Goal: Task Accomplishment & Management: Manage account settings

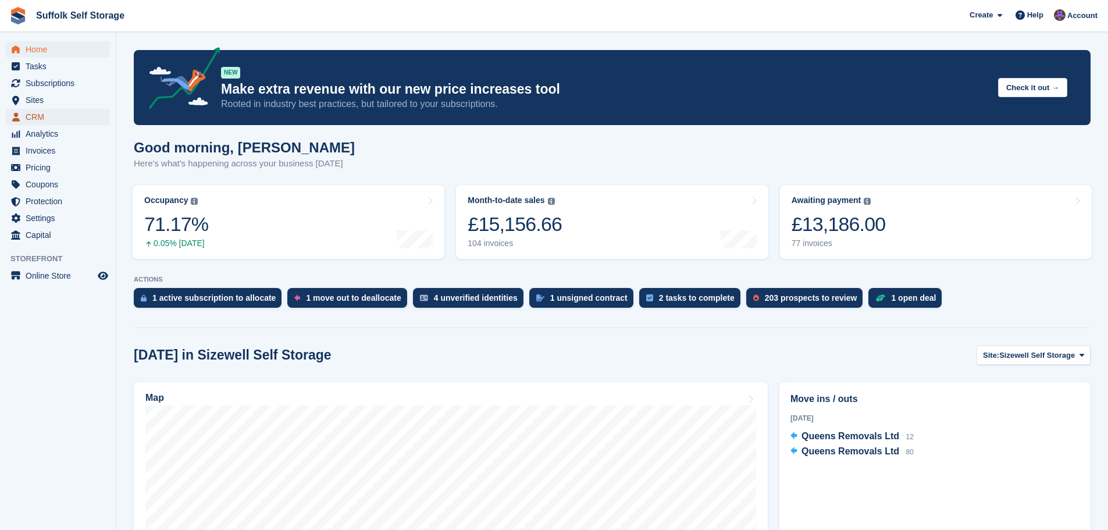
click at [40, 118] on span "CRM" at bounding box center [61, 117] width 70 height 16
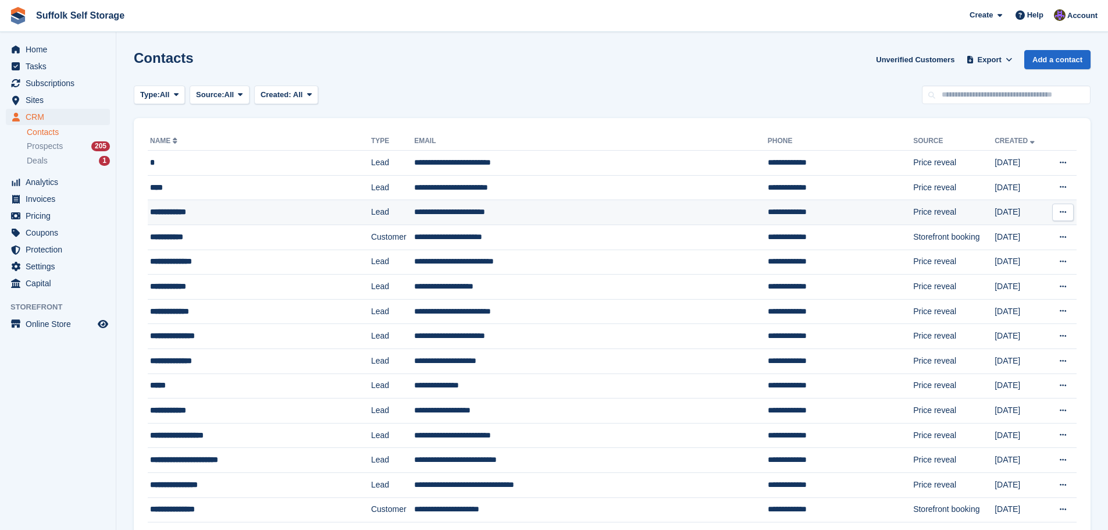
click at [454, 212] on td "**********" at bounding box center [591, 212] width 354 height 25
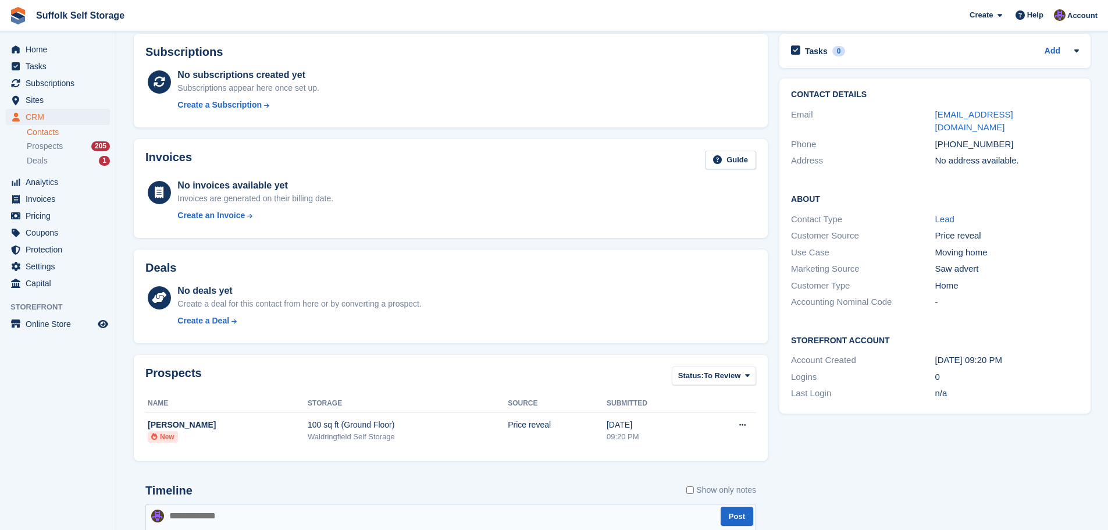
scroll to position [211, 0]
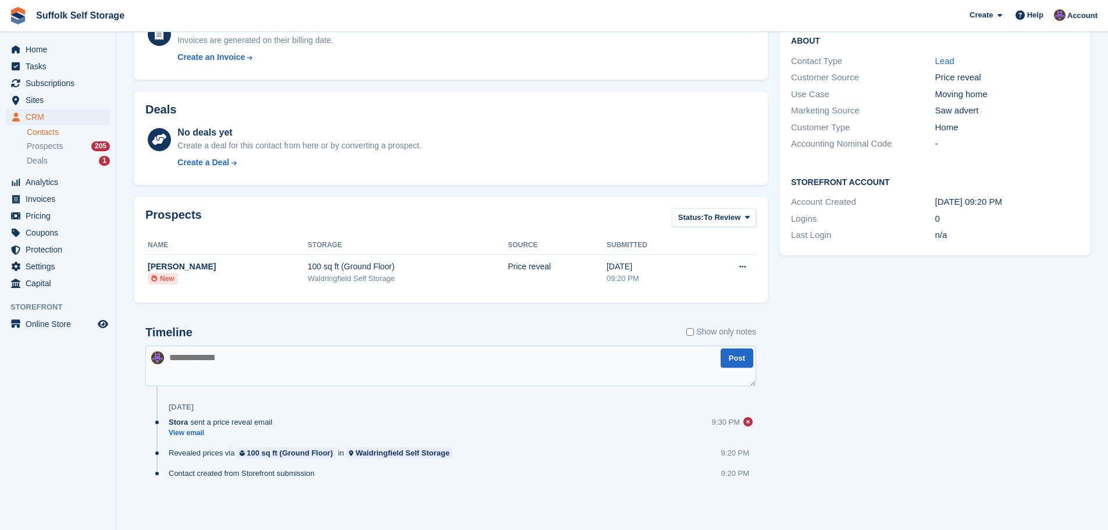
click at [589, 351] on textarea at bounding box center [450, 366] width 611 height 41
type textarea "**********"
click at [735, 361] on button "Post" at bounding box center [737, 357] width 33 height 19
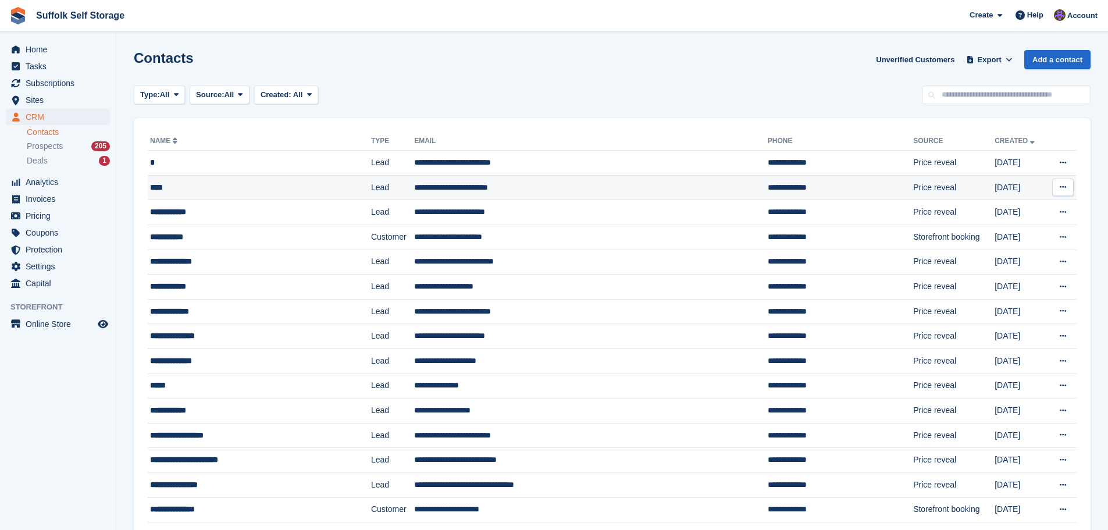
click at [768, 191] on td "**********" at bounding box center [840, 187] width 145 height 25
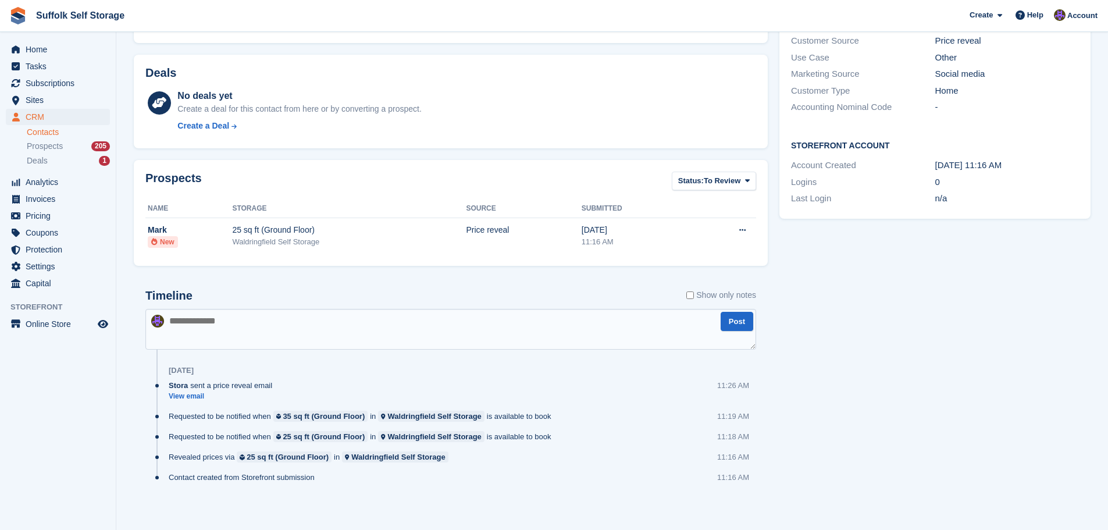
scroll to position [251, 0]
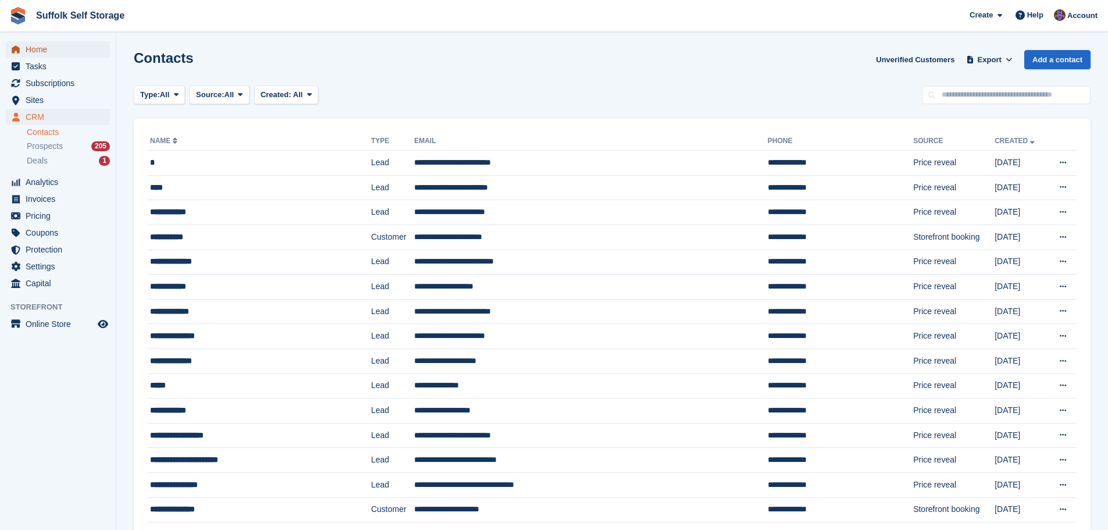
click at [43, 51] on span "Home" at bounding box center [61, 49] width 70 height 16
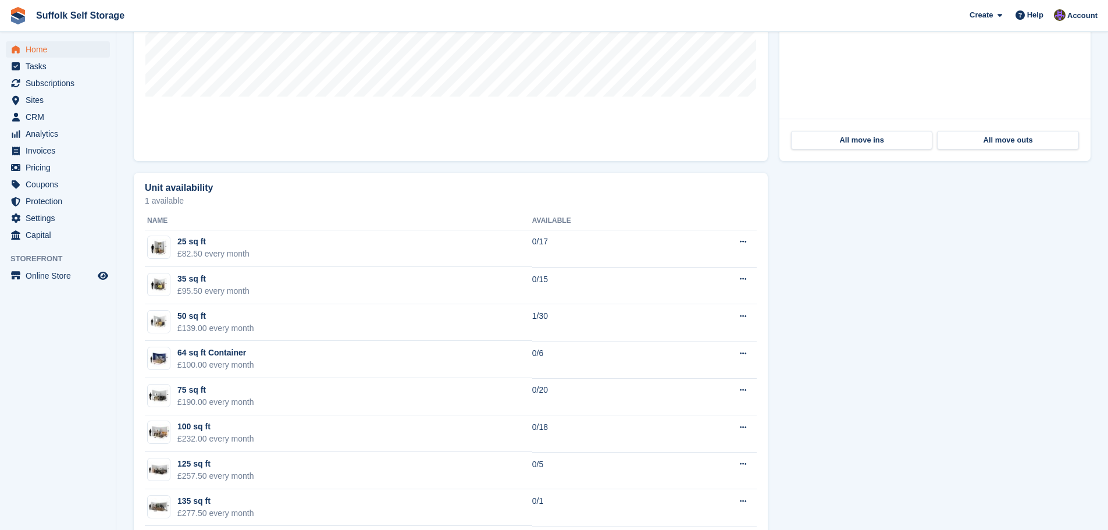
scroll to position [175, 0]
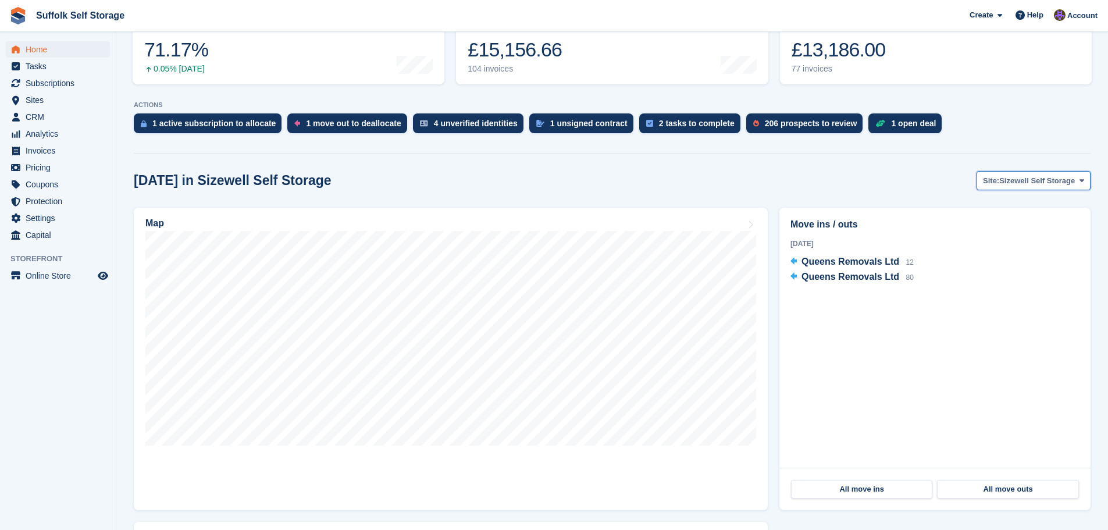
click at [1018, 175] on button "Site: Sizewell Self Storage" at bounding box center [1034, 180] width 114 height 19
click at [1025, 253] on link "Waldringfield Self Storage" at bounding box center [1028, 250] width 115 height 21
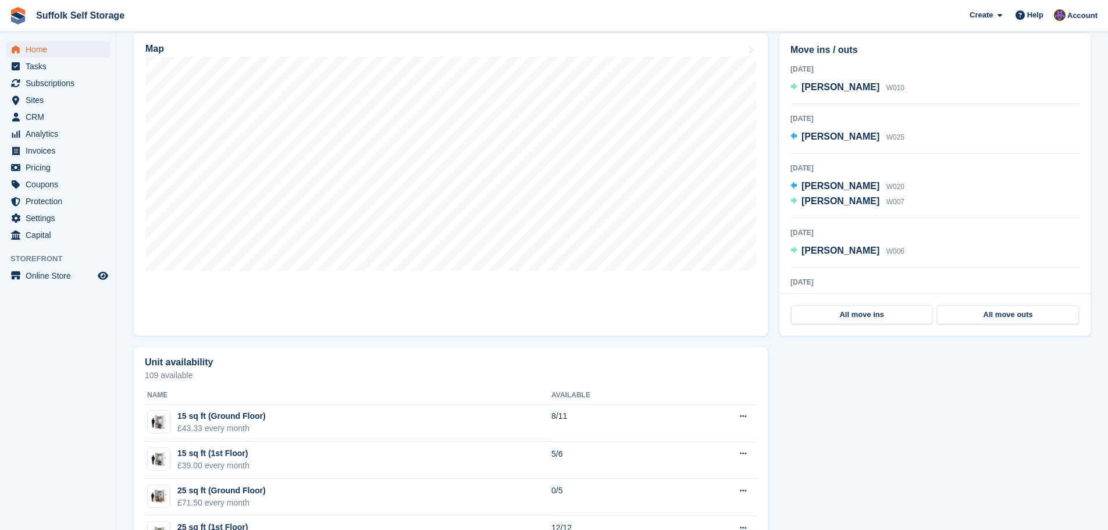
scroll to position [582, 0]
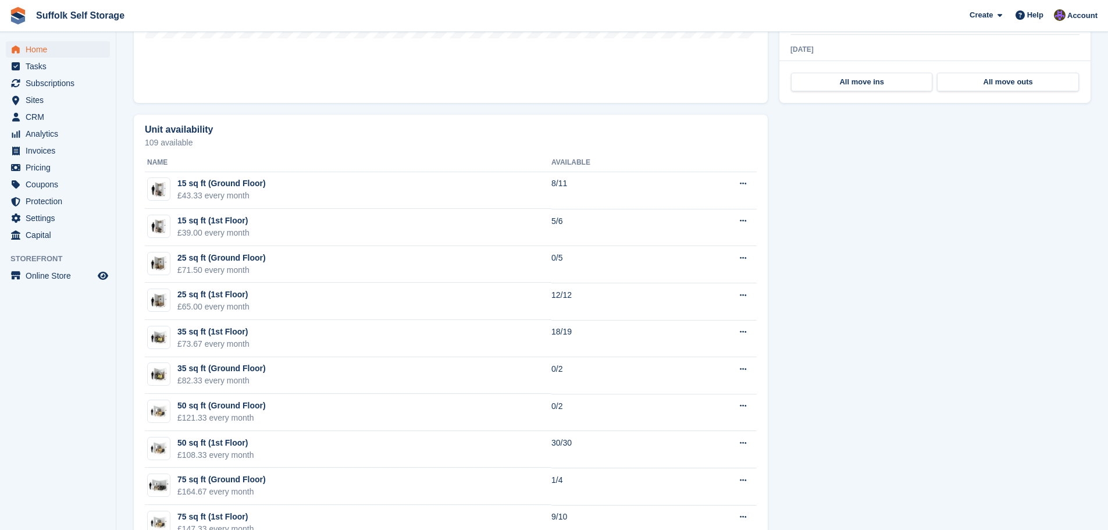
click at [846, 268] on div "Unit availability 109 available Name Available 15 sq ft (Ground Floor) £43.33 e…" at bounding box center [612, 481] width 969 height 745
click at [48, 51] on span "Home" at bounding box center [61, 49] width 70 height 16
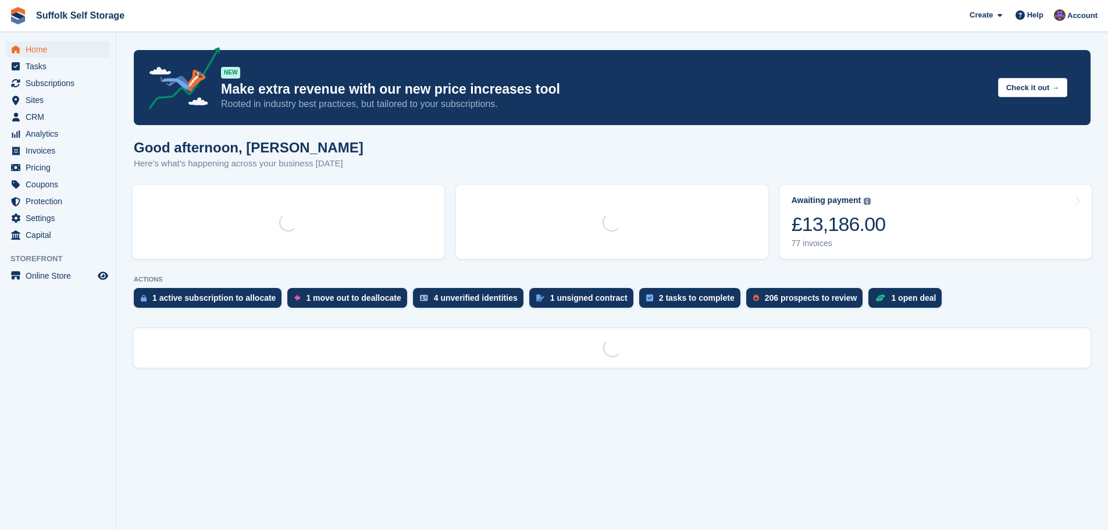
scroll to position [0, 0]
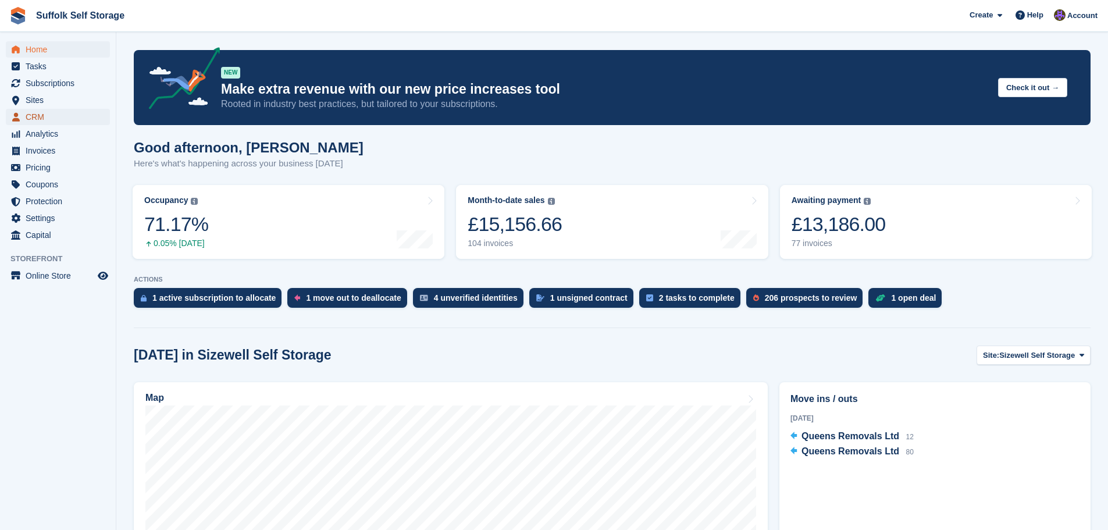
click at [38, 120] on span "CRM" at bounding box center [61, 117] width 70 height 16
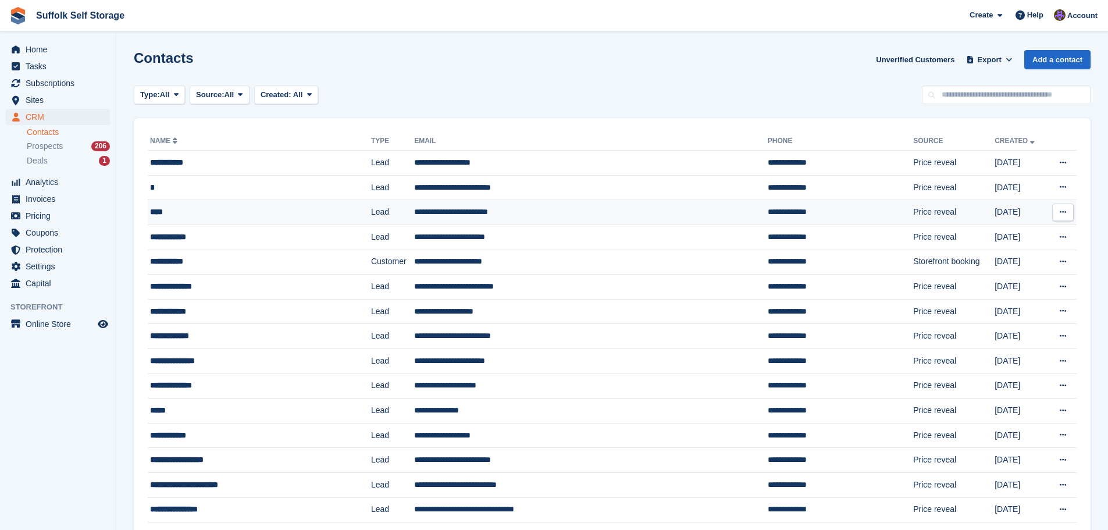
click at [443, 215] on td "**********" at bounding box center [591, 212] width 354 height 25
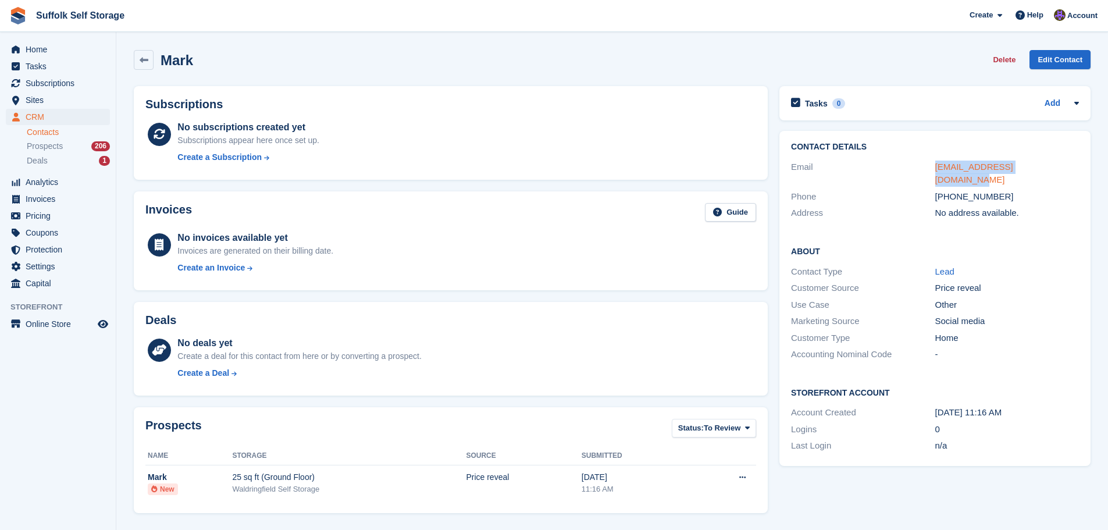
drag, startPoint x: 1056, startPoint y: 166, endPoint x: 935, endPoint y: 165, distance: 121.0
click at [935, 165] on div "[EMAIL_ADDRESS][DOMAIN_NAME]" at bounding box center [1007, 174] width 144 height 26
drag, startPoint x: 948, startPoint y: 169, endPoint x: 1000, endPoint y: 254, distance: 99.3
click at [1000, 265] on div "Lead" at bounding box center [1007, 271] width 144 height 13
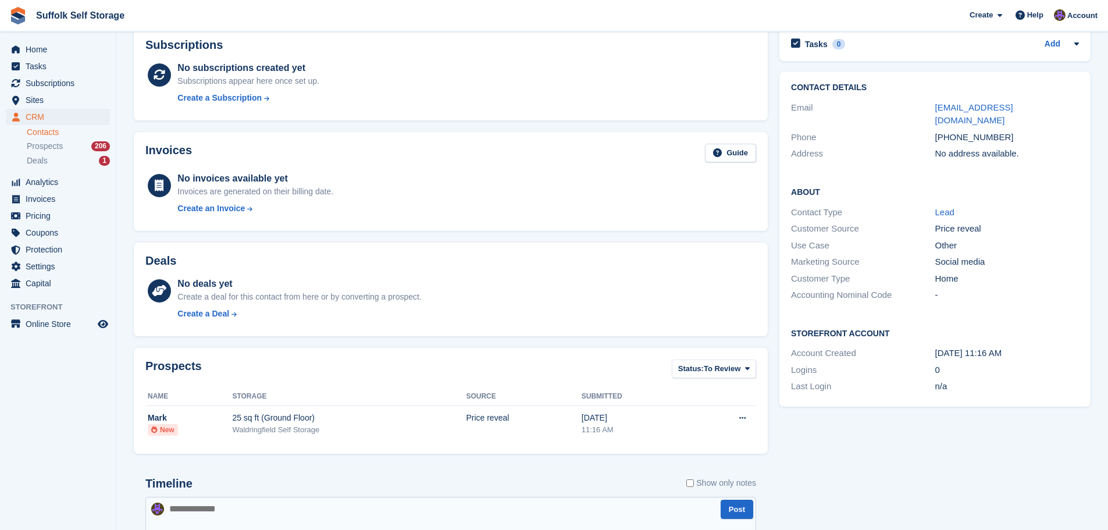
scroll to position [251, 0]
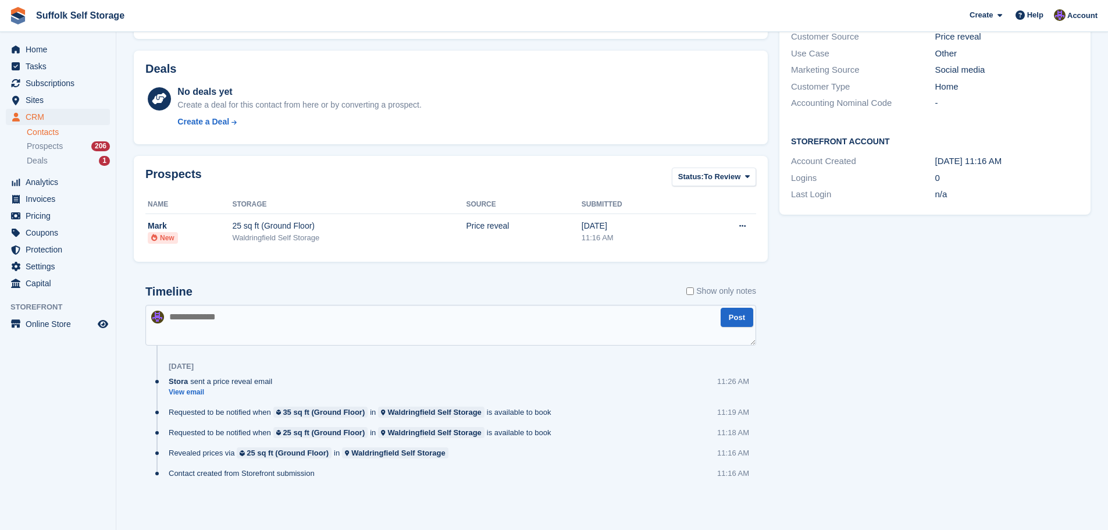
click at [433, 319] on textarea at bounding box center [450, 325] width 611 height 41
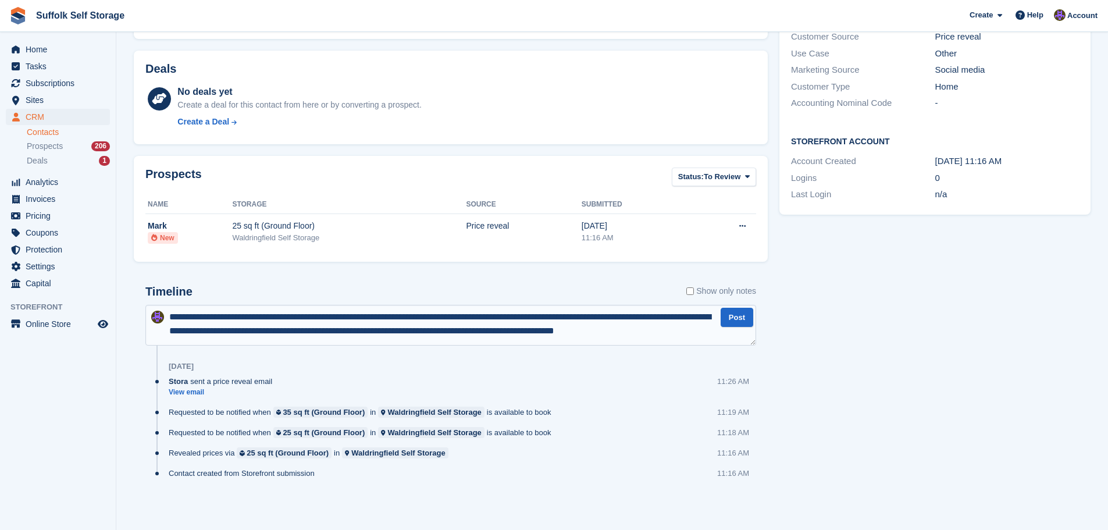
scroll to position [6, 0]
type textarea "**********"
click at [742, 318] on button "Post" at bounding box center [737, 317] width 33 height 19
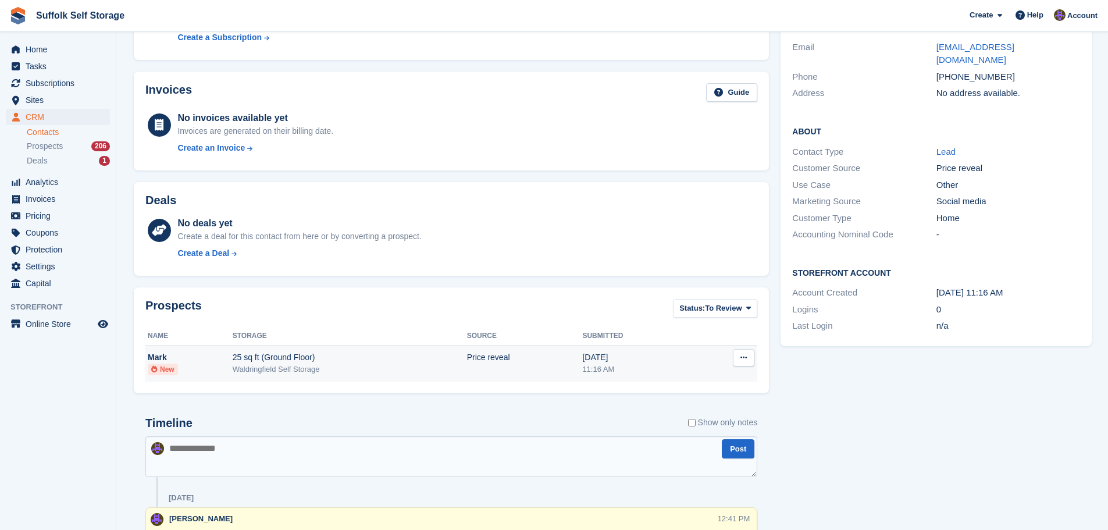
scroll to position [0, 0]
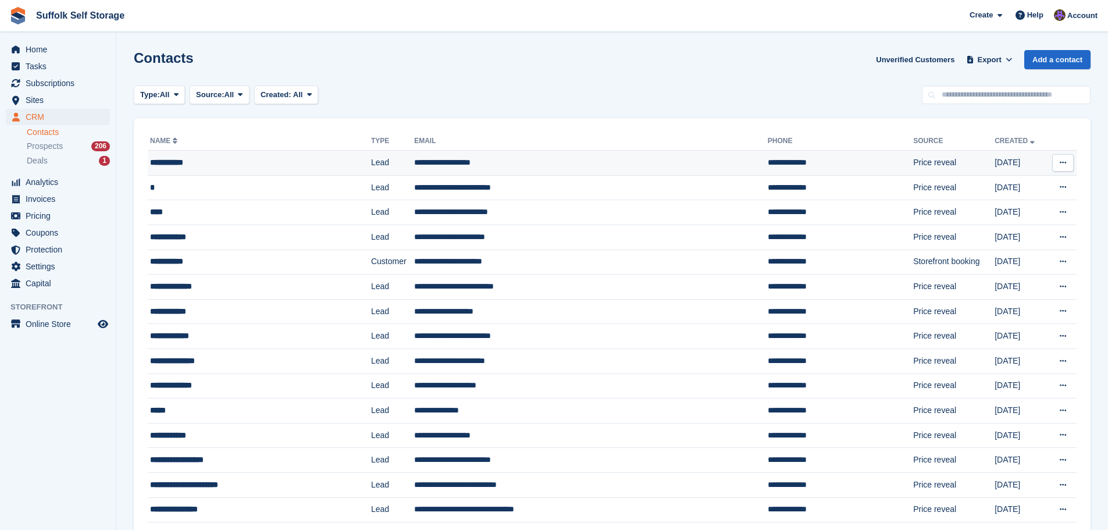
click at [445, 161] on td "**********" at bounding box center [591, 163] width 354 height 25
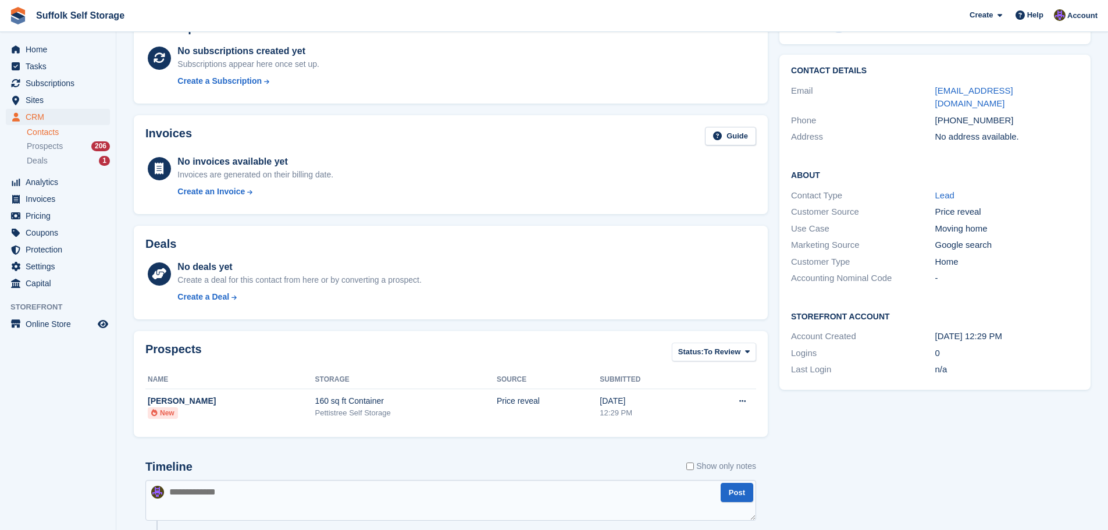
scroll to position [211, 0]
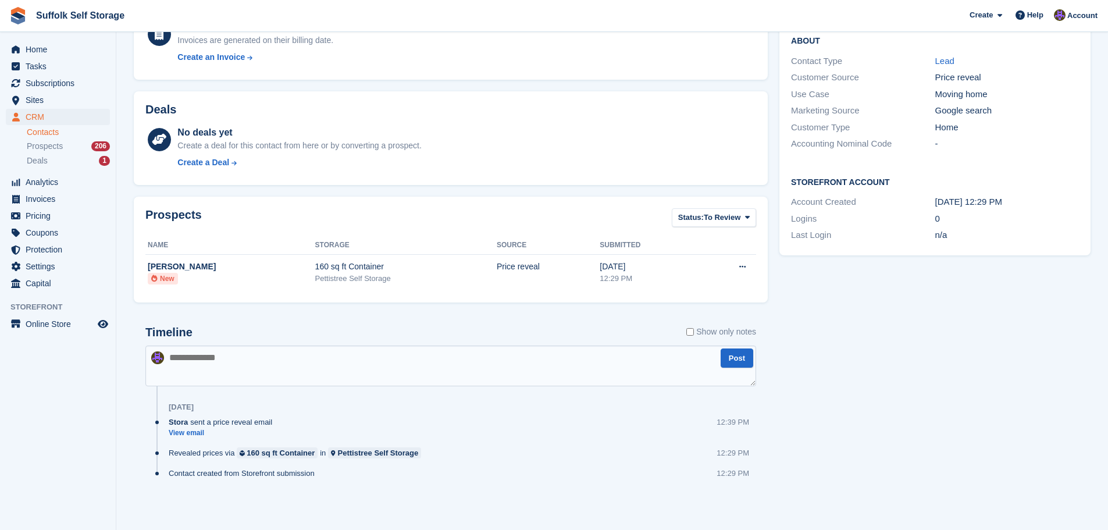
click at [440, 371] on textarea at bounding box center [450, 366] width 611 height 41
type textarea "*"
type textarea "**********"
click at [735, 365] on button "Post" at bounding box center [737, 357] width 33 height 19
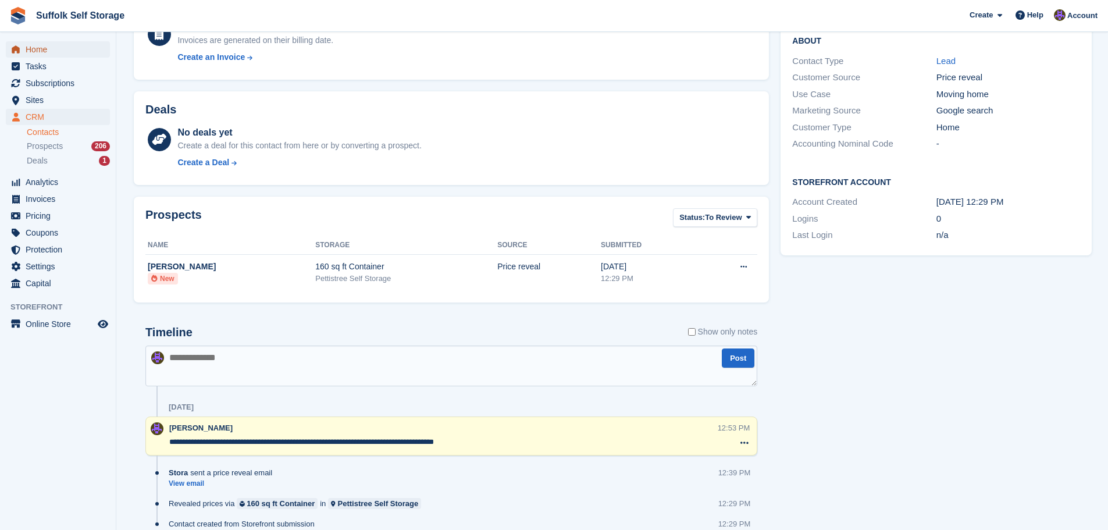
click at [50, 55] on span "Home" at bounding box center [61, 49] width 70 height 16
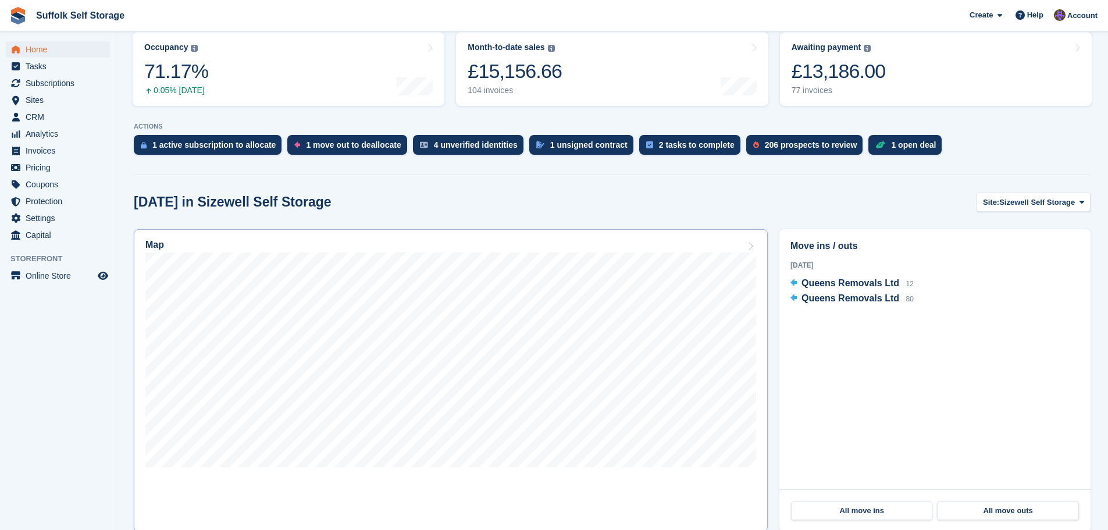
scroll to position [175, 0]
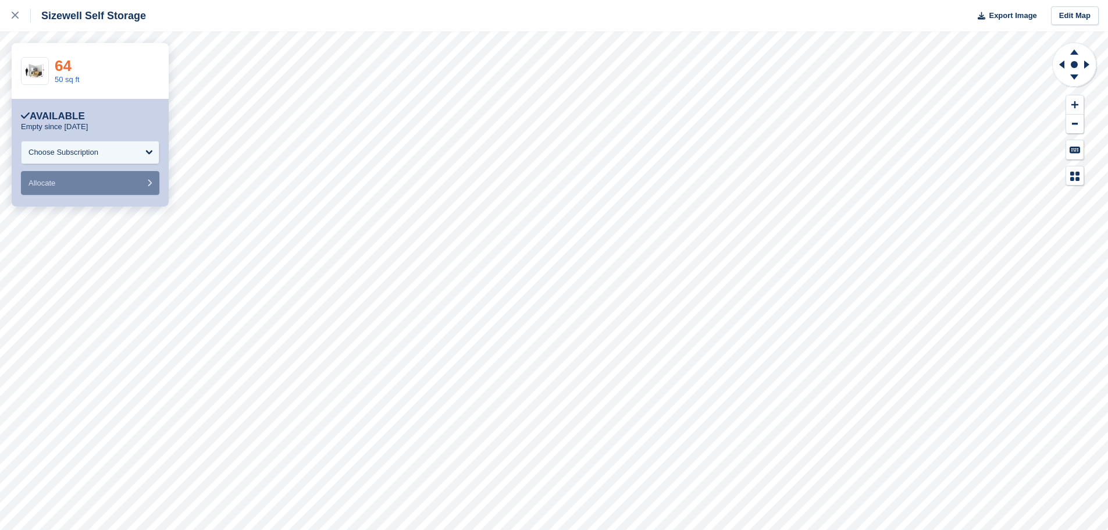
click at [69, 63] on link "64" at bounding box center [63, 65] width 17 height 17
click at [19, 13] on div at bounding box center [21, 16] width 19 height 14
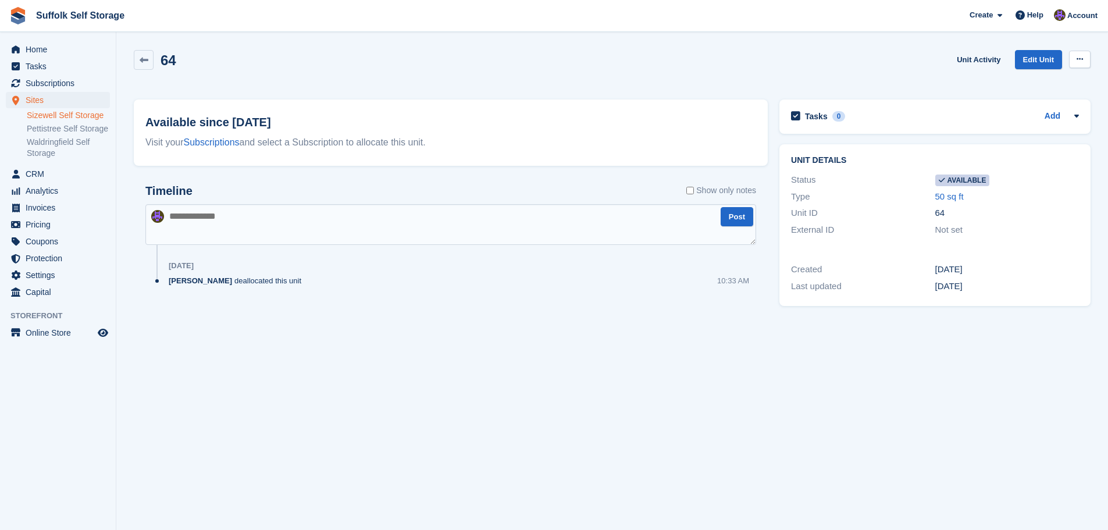
click at [1078, 59] on icon at bounding box center [1080, 59] width 6 height 8
click at [1050, 83] on p "Make unavailable" at bounding box center [1034, 81] width 101 height 15
click at [273, 224] on textarea at bounding box center [450, 224] width 611 height 41
type textarea "**********"
click at [739, 217] on button "Post" at bounding box center [737, 216] width 33 height 19
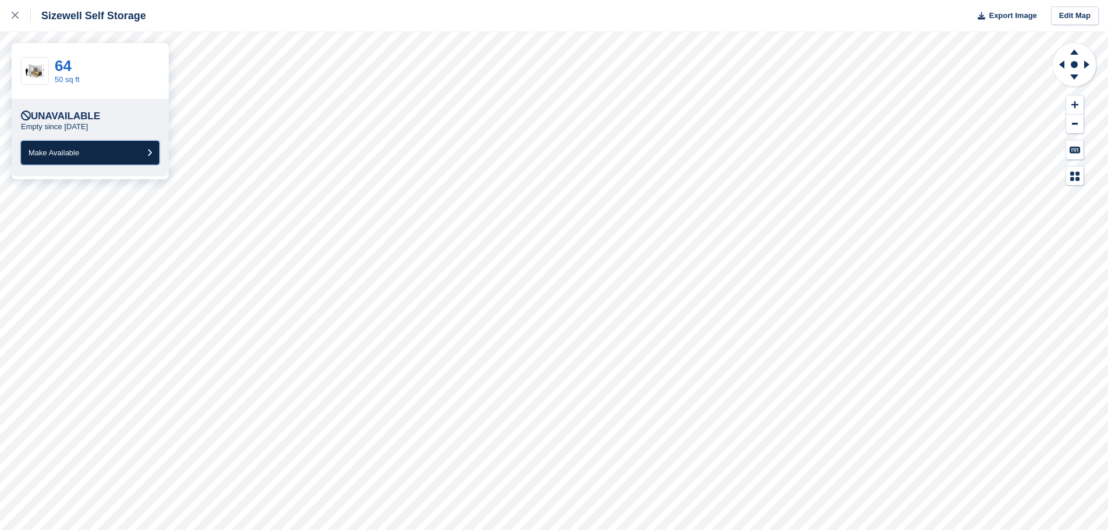
click at [108, 154] on button "Make Available" at bounding box center [90, 153] width 138 height 24
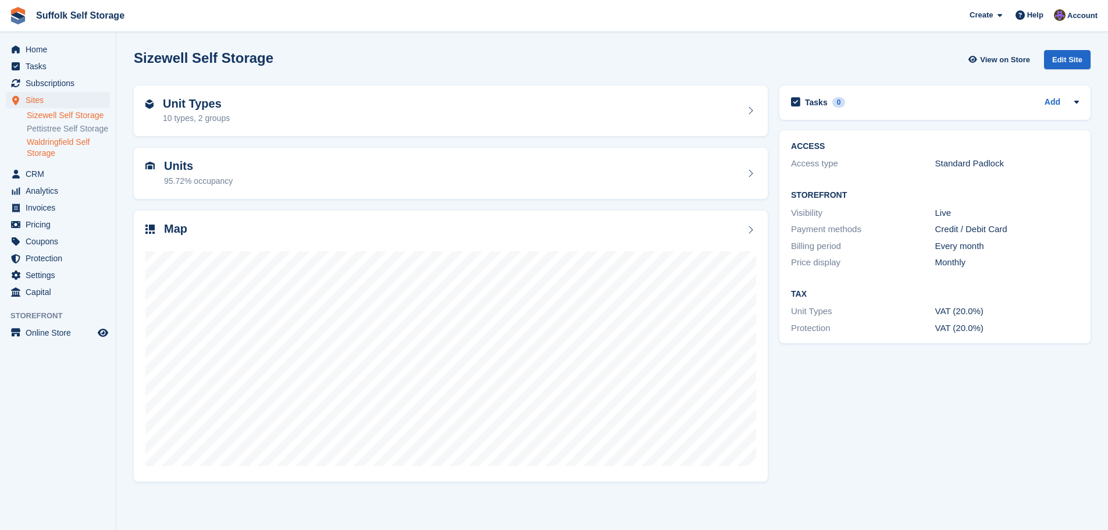
click at [60, 144] on link "Waldringfield Self Storage" at bounding box center [68, 148] width 83 height 22
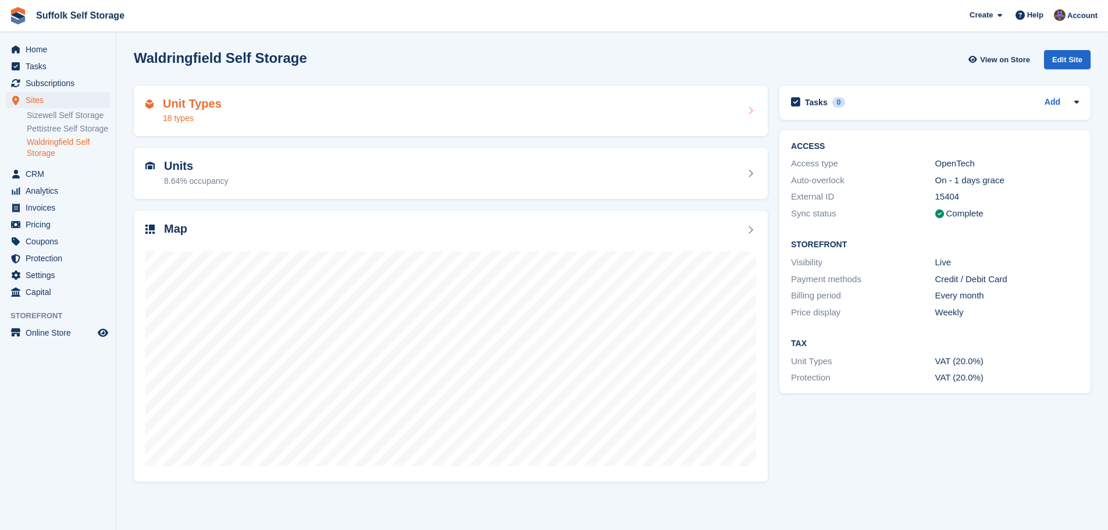
click at [698, 117] on div "Unit Types 18 types" at bounding box center [450, 111] width 611 height 28
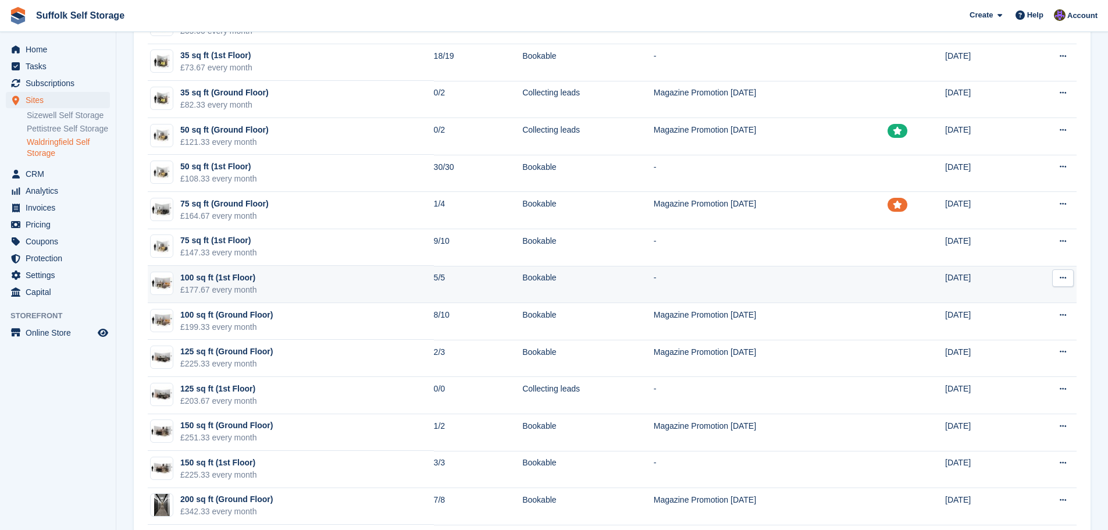
scroll to position [165, 0]
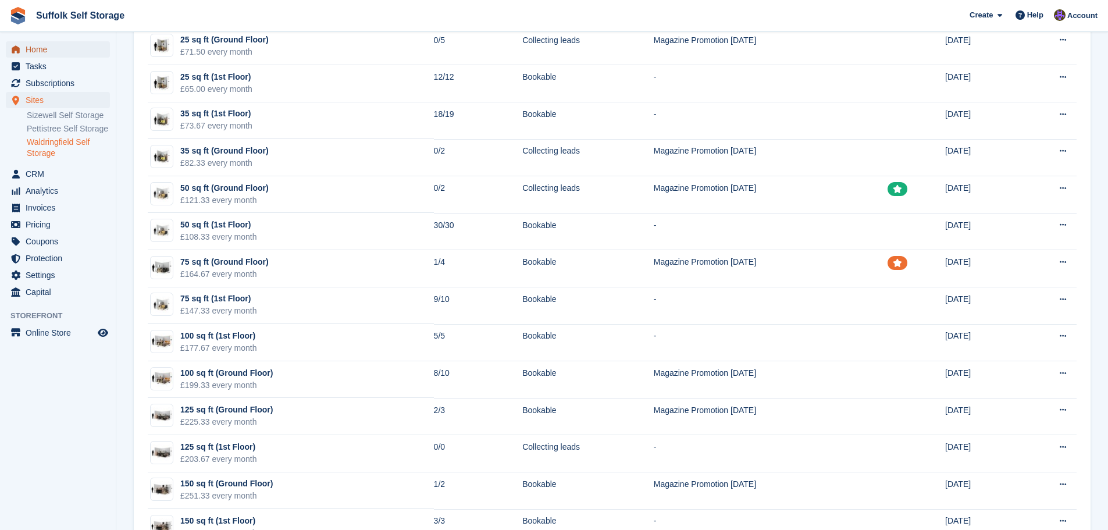
click at [37, 48] on span "Home" at bounding box center [61, 49] width 70 height 16
